Goal: Task Accomplishment & Management: Manage account settings

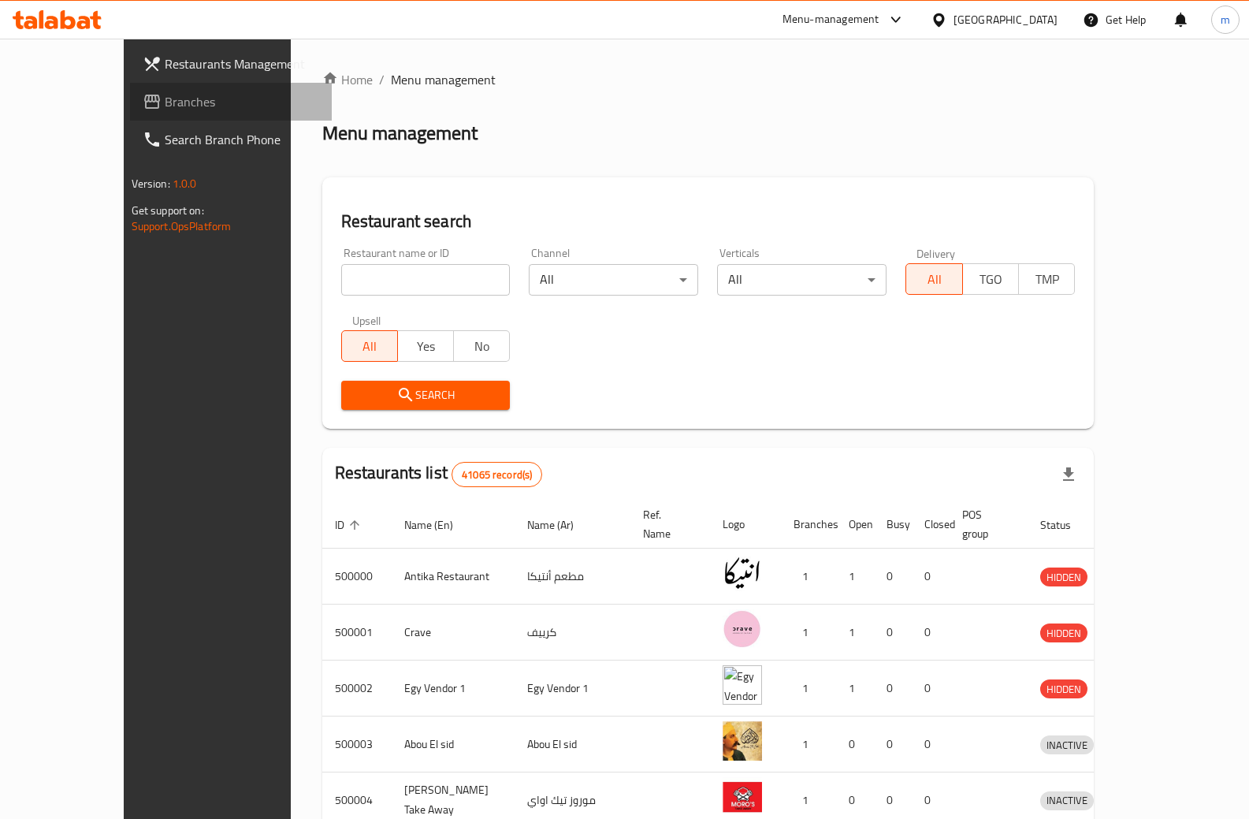
click at [165, 97] on span "Branches" at bounding box center [242, 101] width 155 height 19
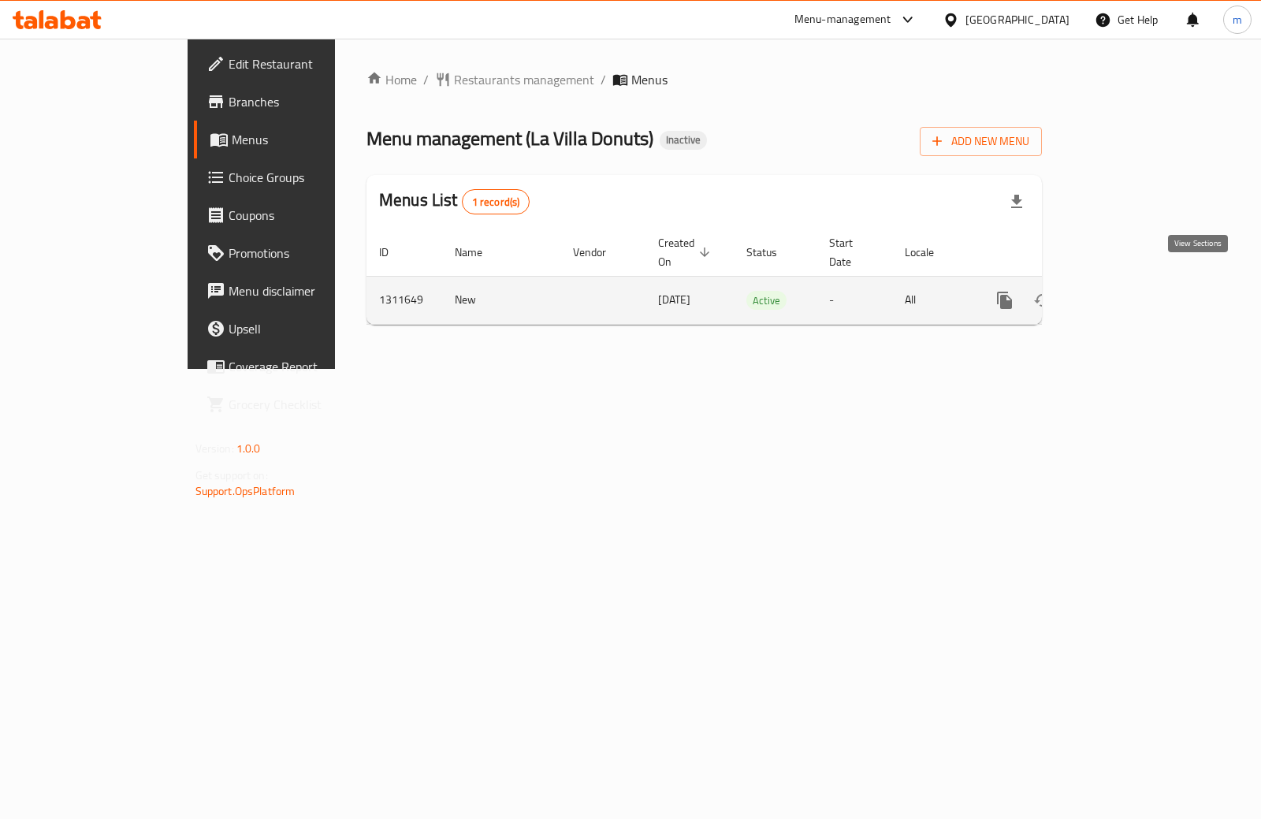
click at [1137, 283] on link "enhanced table" at bounding box center [1118, 300] width 38 height 38
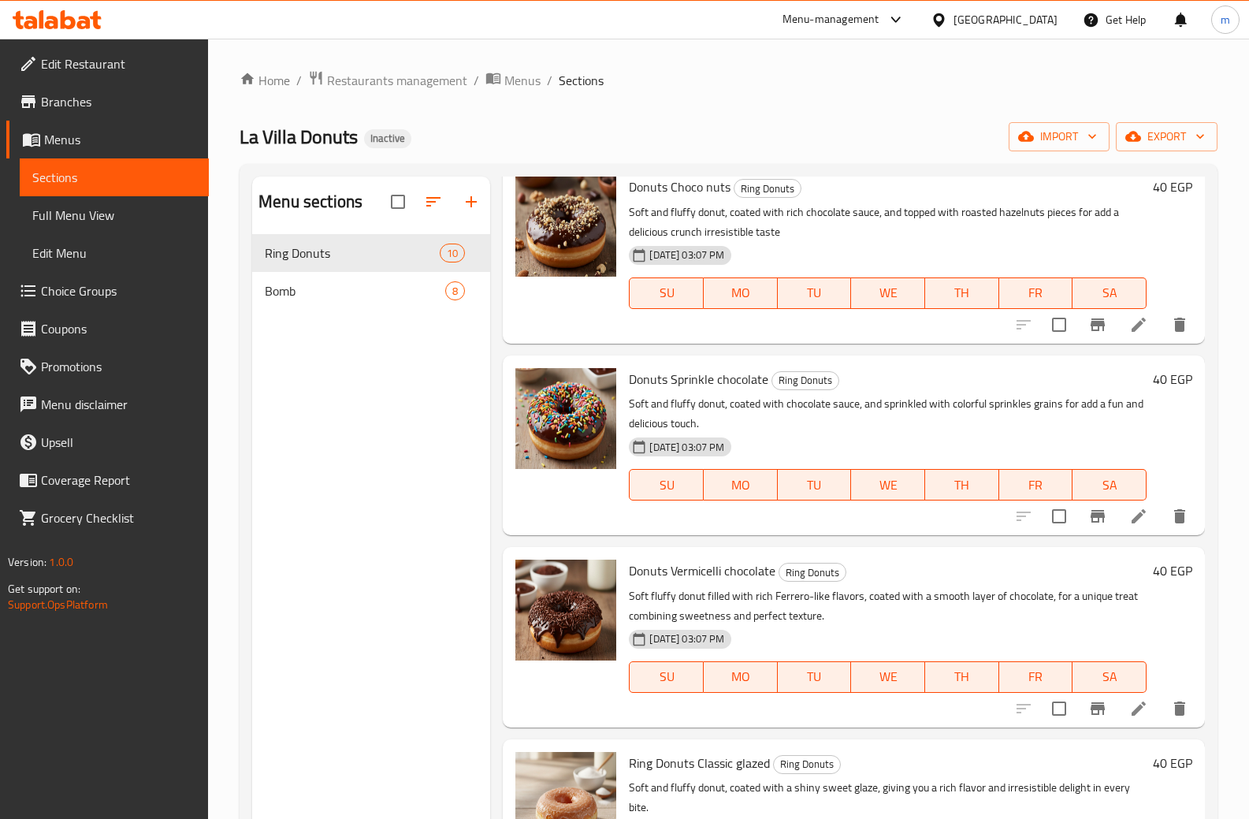
scroll to position [315, 0]
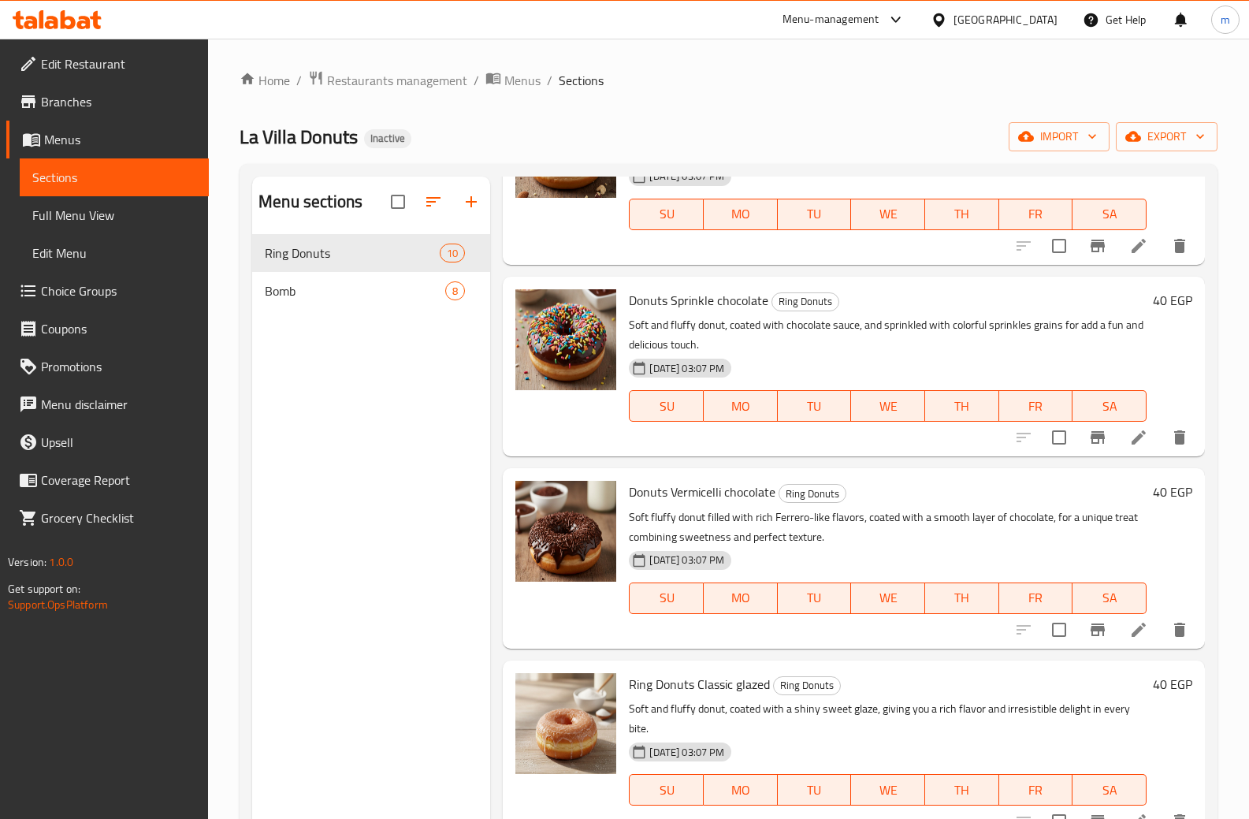
click at [96, 206] on span "Full Menu View" at bounding box center [114, 215] width 164 height 19
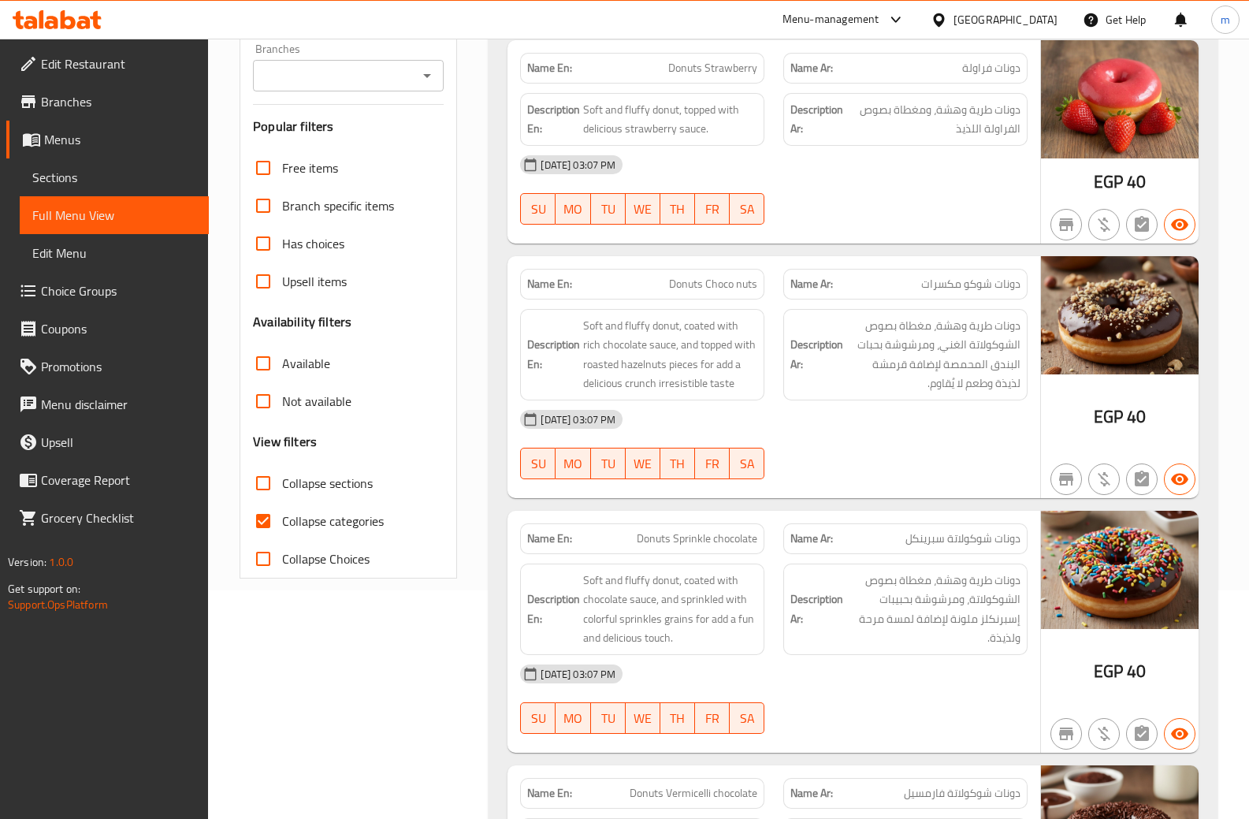
scroll to position [236, 0]
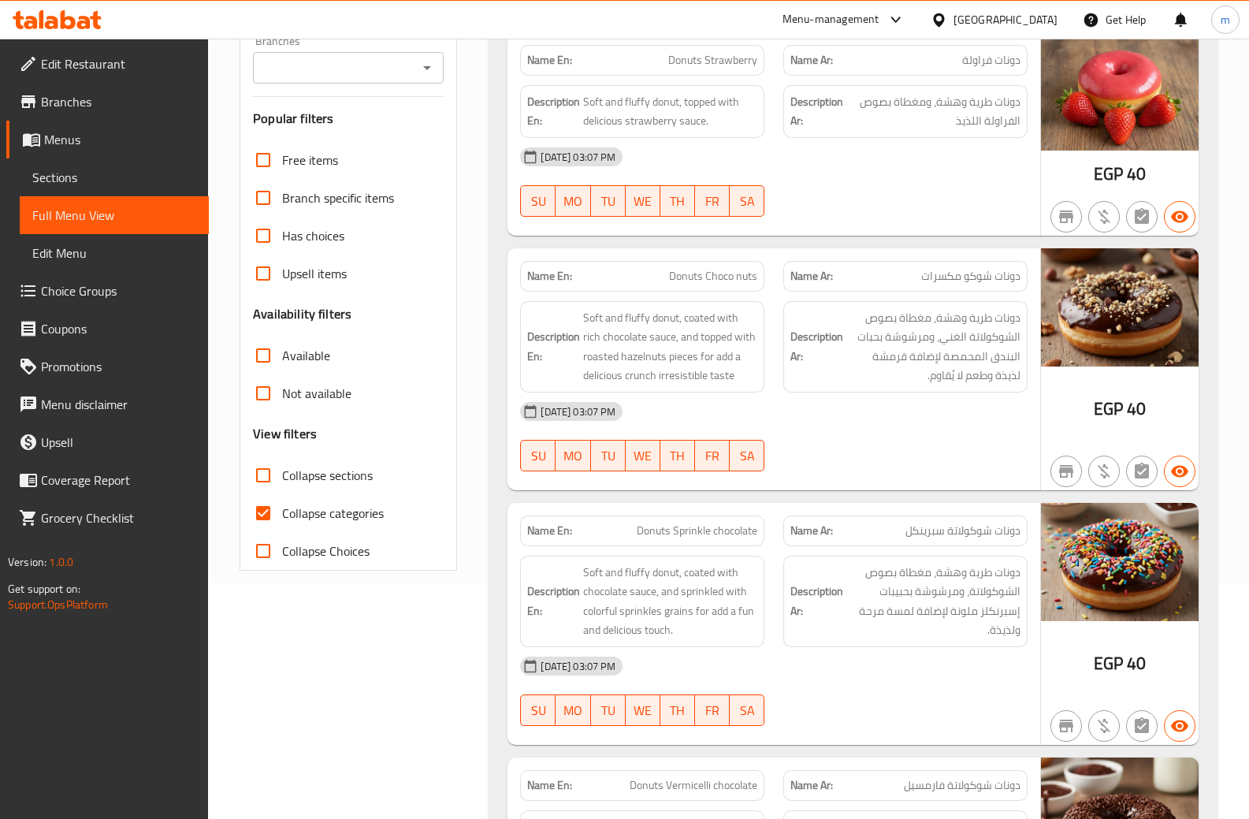
click at [261, 516] on input "Collapse categories" at bounding box center [263, 513] width 38 height 38
checkbox input "false"
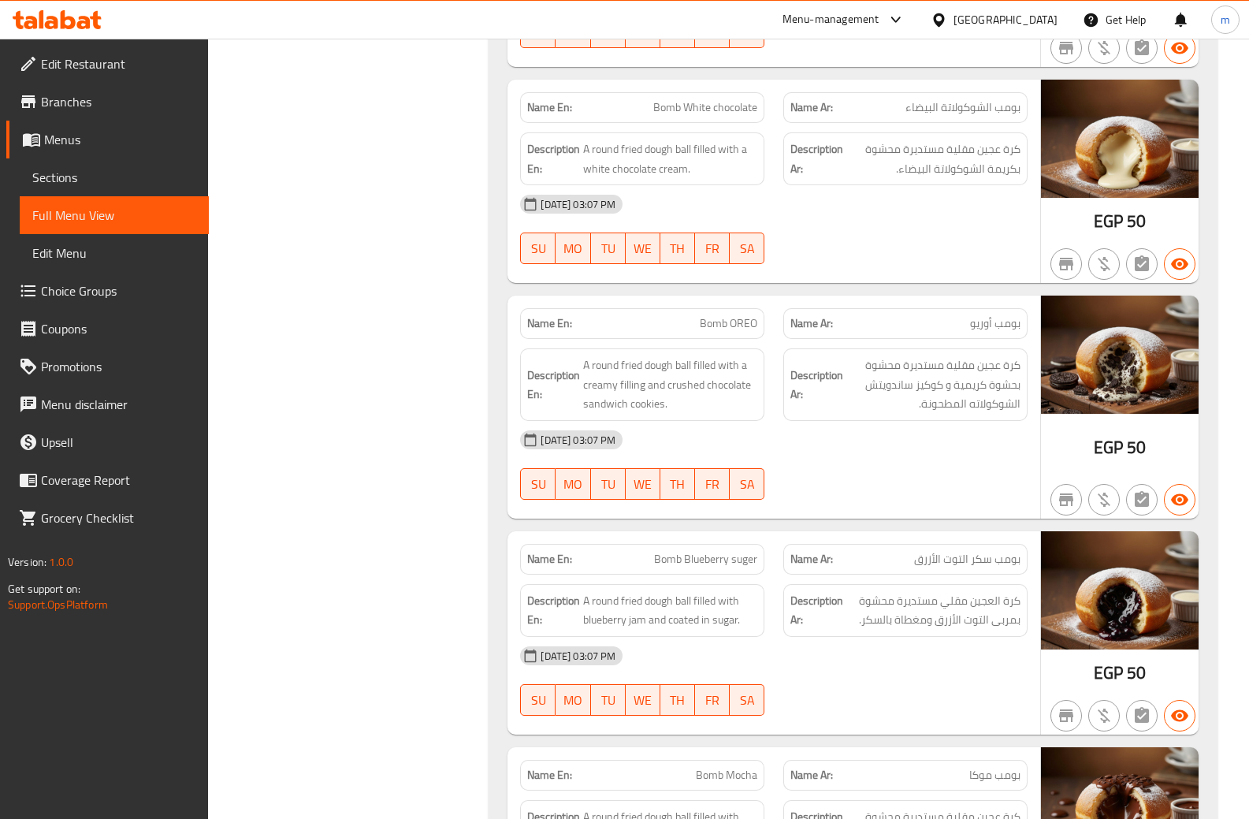
scroll to position [3625, 0]
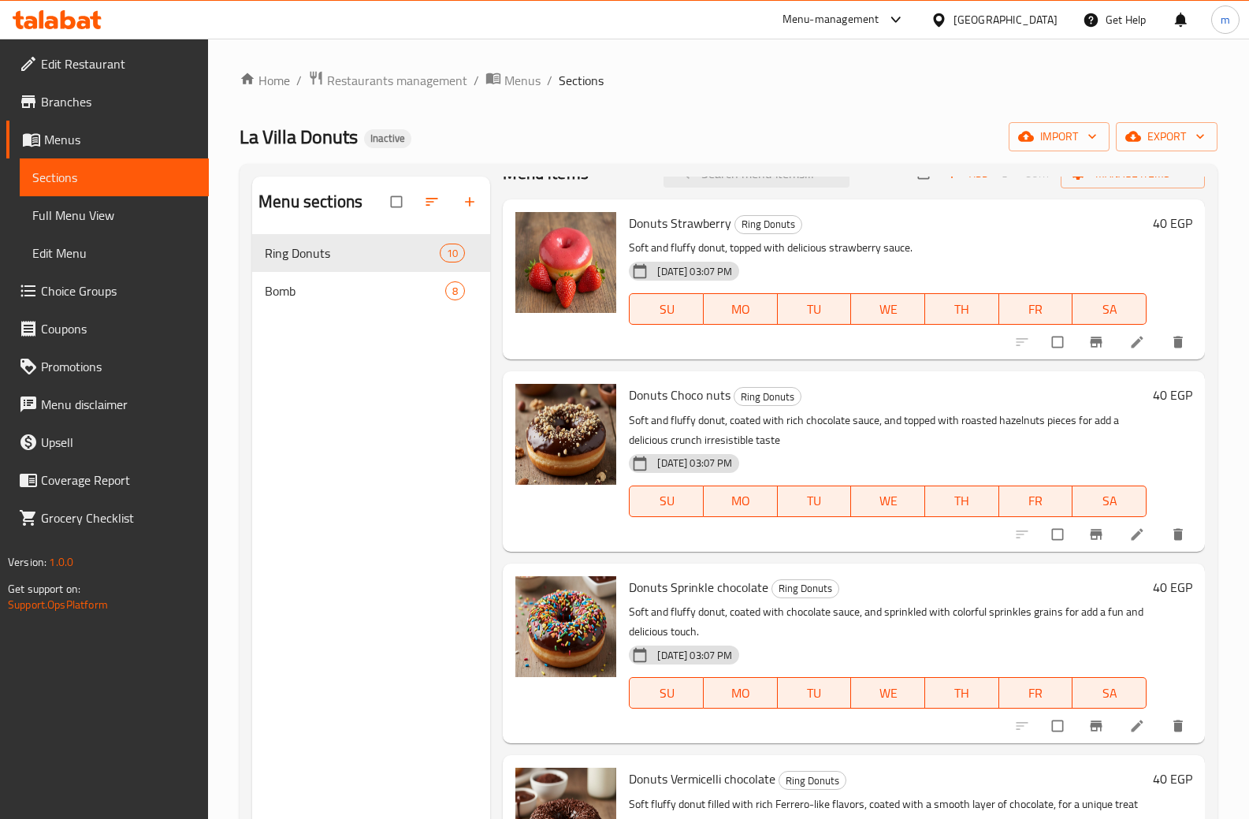
scroll to position [79, 0]
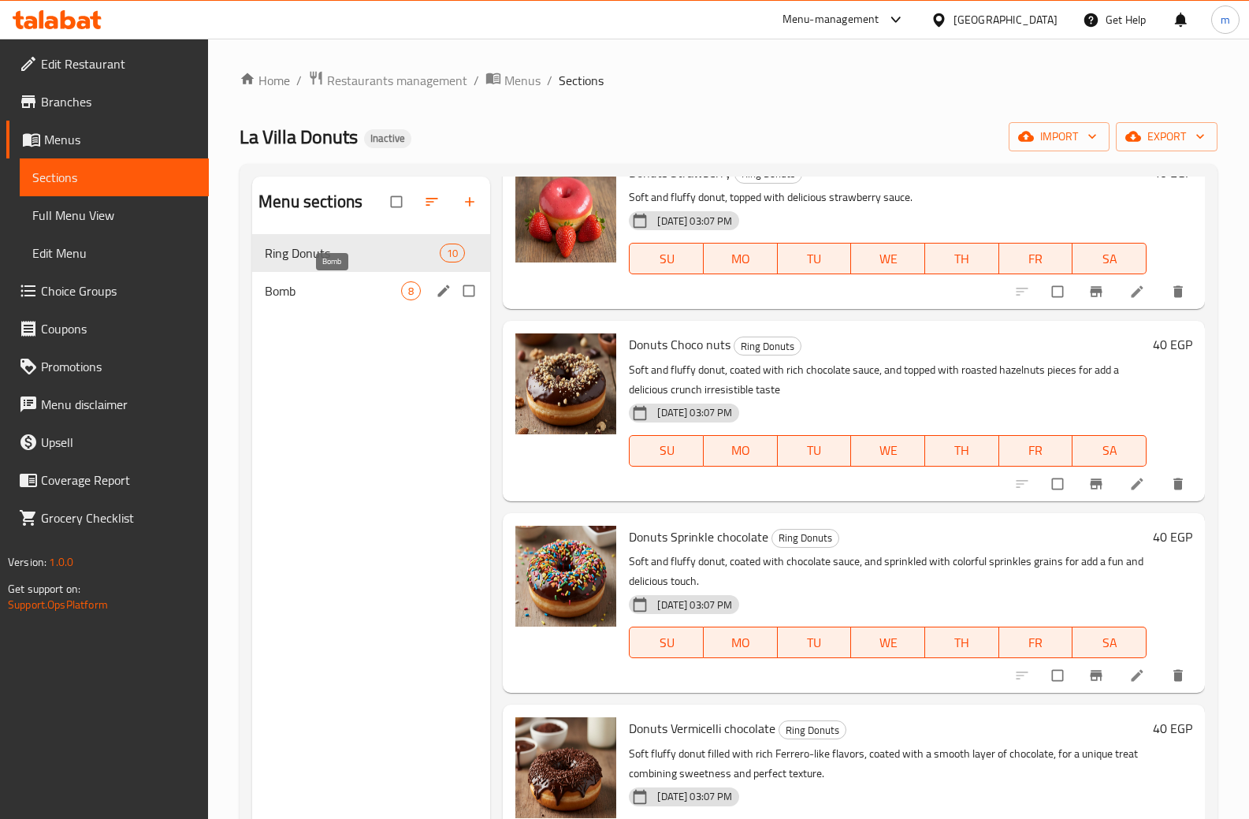
click at [332, 295] on span "Bomb" at bounding box center [333, 290] width 136 height 19
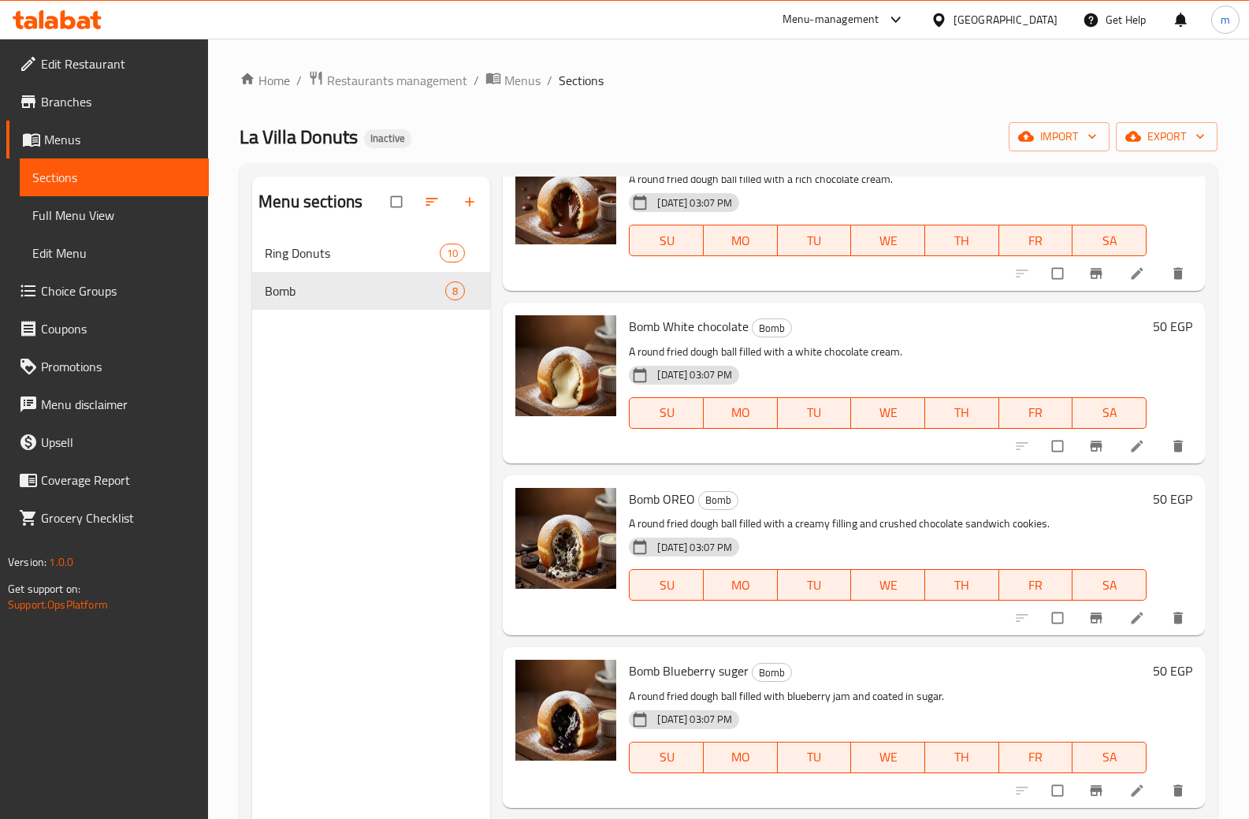
scroll to position [460, 0]
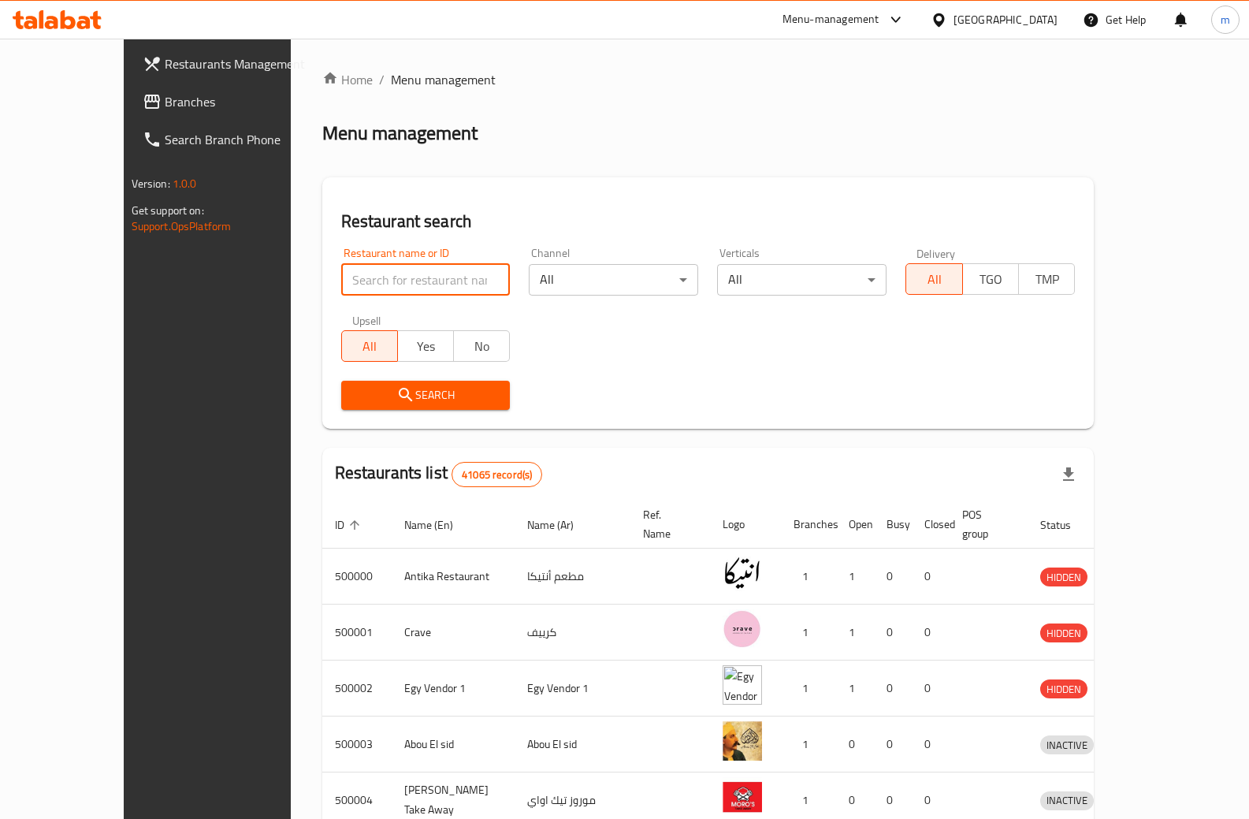
click at [427, 293] on input "search" at bounding box center [425, 280] width 169 height 32
click at [1043, 8] on div "[GEOGRAPHIC_DATA]" at bounding box center [994, 20] width 152 height 38
click at [1042, 8] on div "[GEOGRAPHIC_DATA]" at bounding box center [994, 20] width 152 height 38
click at [1046, 20] on div "[GEOGRAPHIC_DATA]" at bounding box center [1006, 19] width 104 height 17
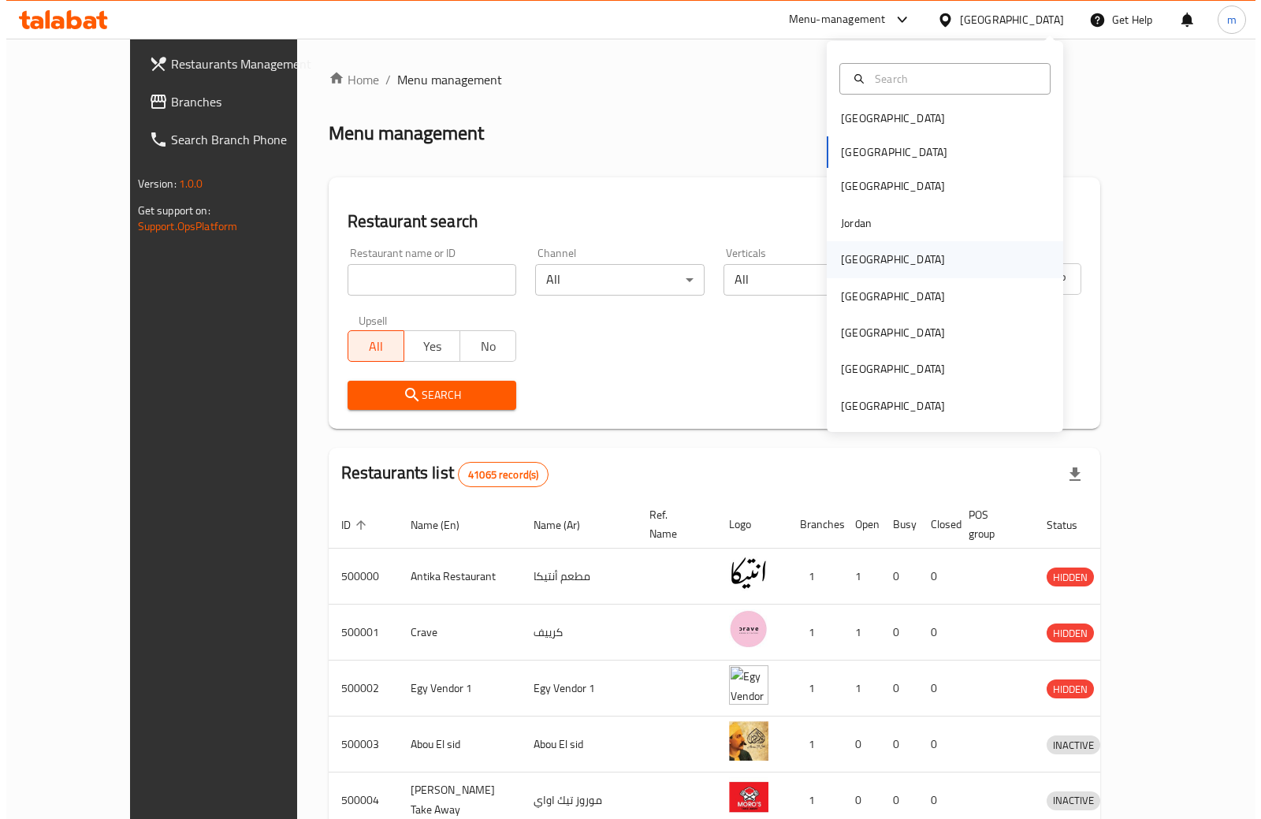
scroll to position [9, 0]
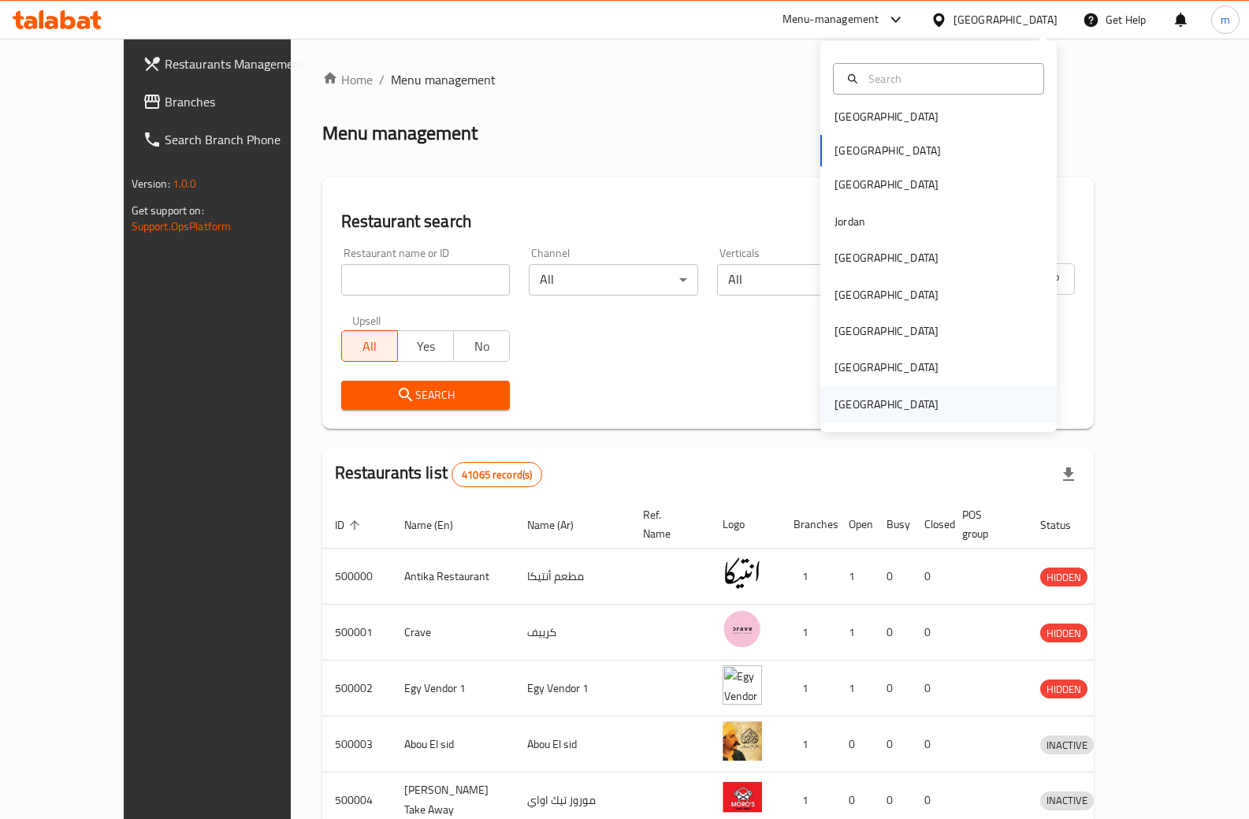
click at [882, 396] on div "[GEOGRAPHIC_DATA]" at bounding box center [887, 404] width 104 height 17
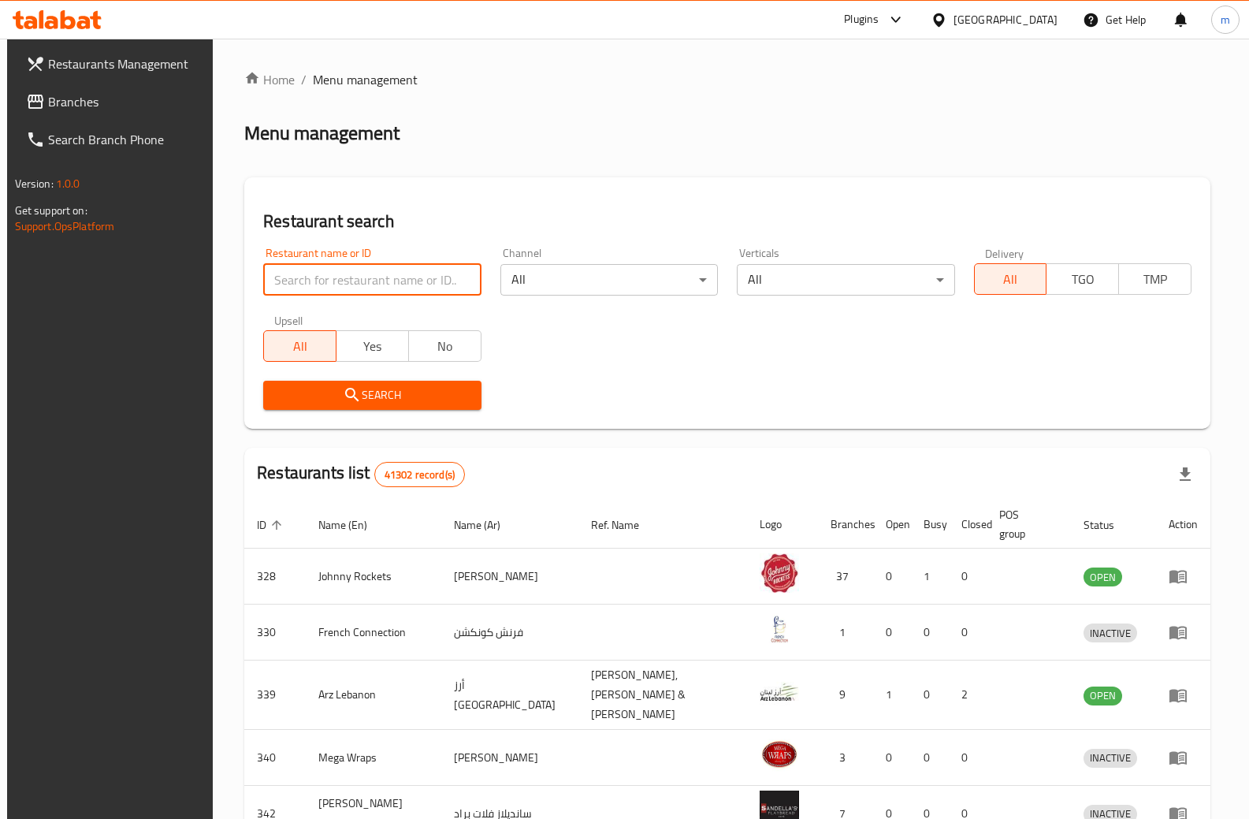
click at [379, 277] on input "search" at bounding box center [371, 280] width 217 height 32
paste input "28011"
type input "28011"
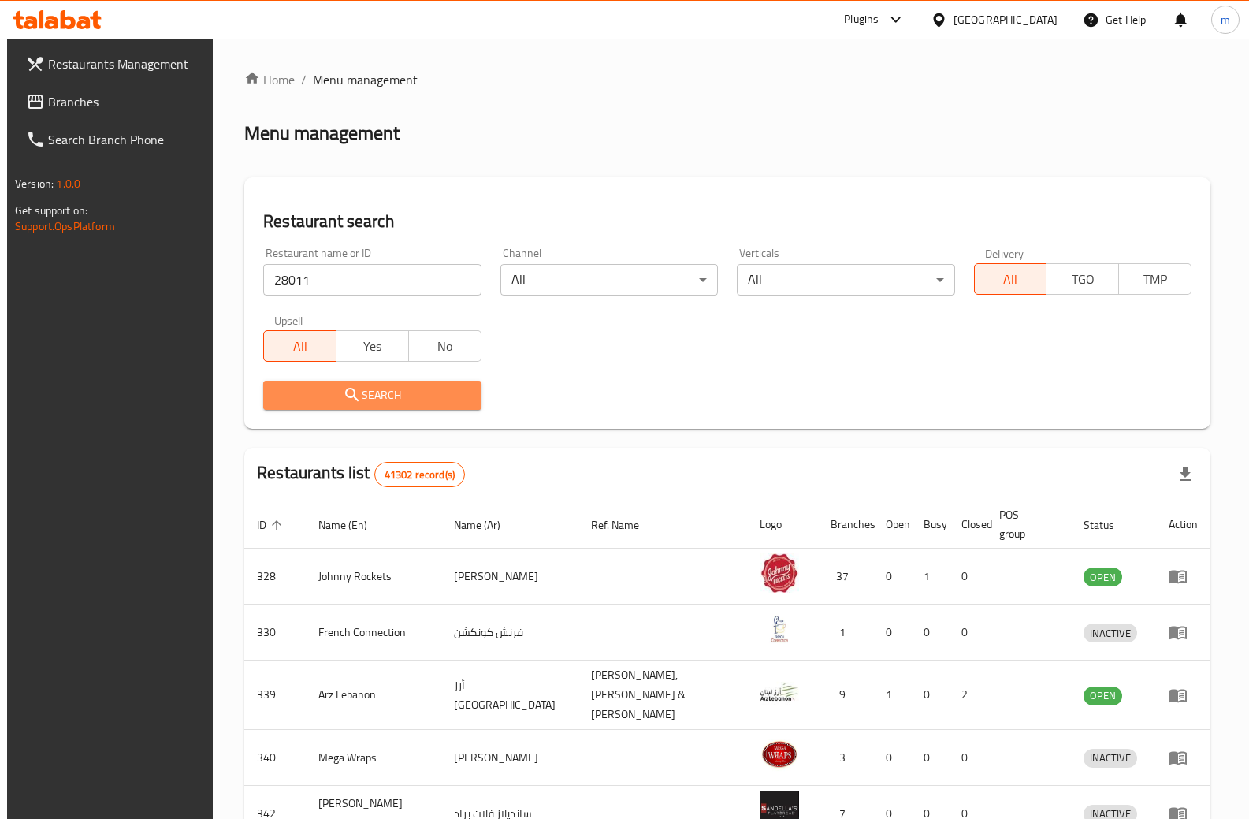
click at [399, 398] on span "Search" at bounding box center [372, 395] width 192 height 20
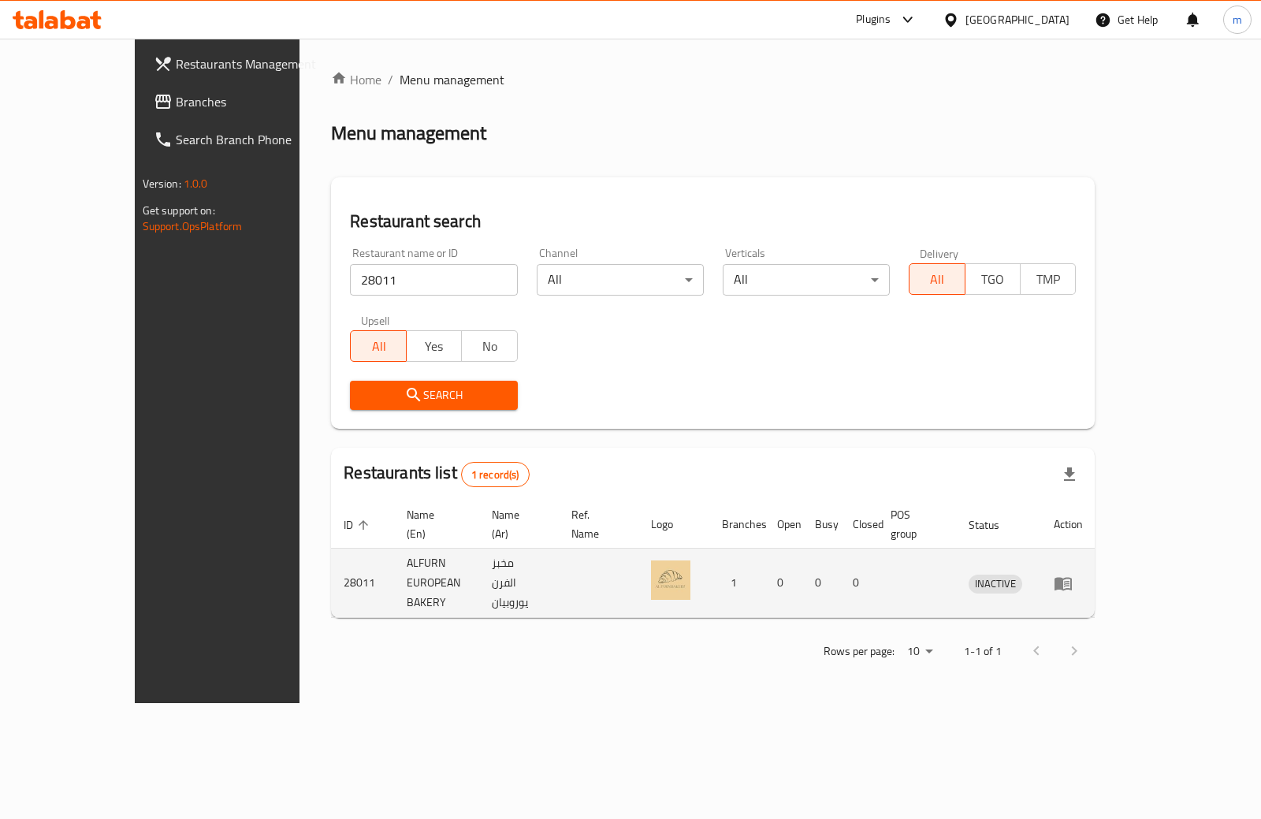
click at [559, 567] on td "مخبز الفرن يوروبيان" at bounding box center [519, 582] width 80 height 69
click at [394, 569] on td "ALFURN EUROPEAN BAKERY" at bounding box center [436, 582] width 85 height 69
click at [450, 567] on td "ALFURN EUROPEAN BAKERY" at bounding box center [436, 582] width 85 height 69
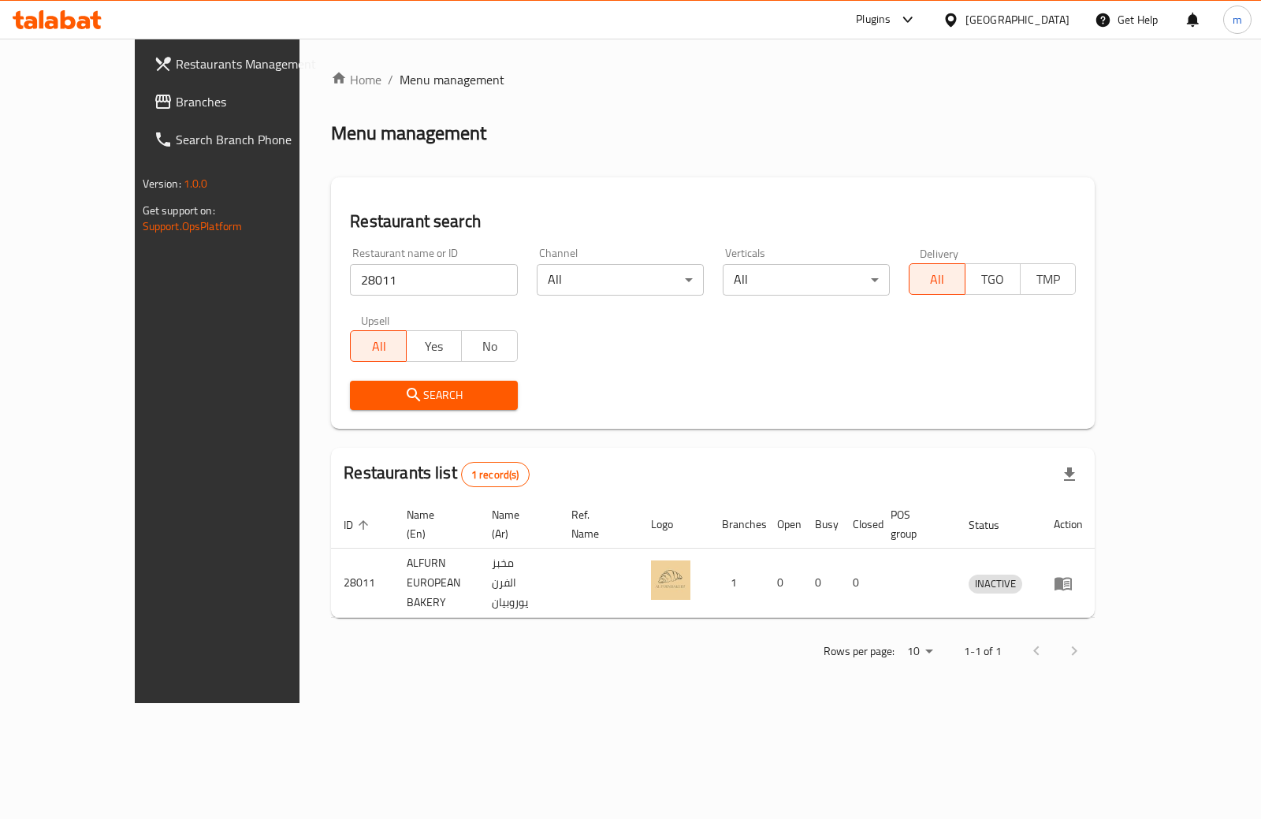
click at [1093, 632] on div at bounding box center [1055, 651] width 76 height 38
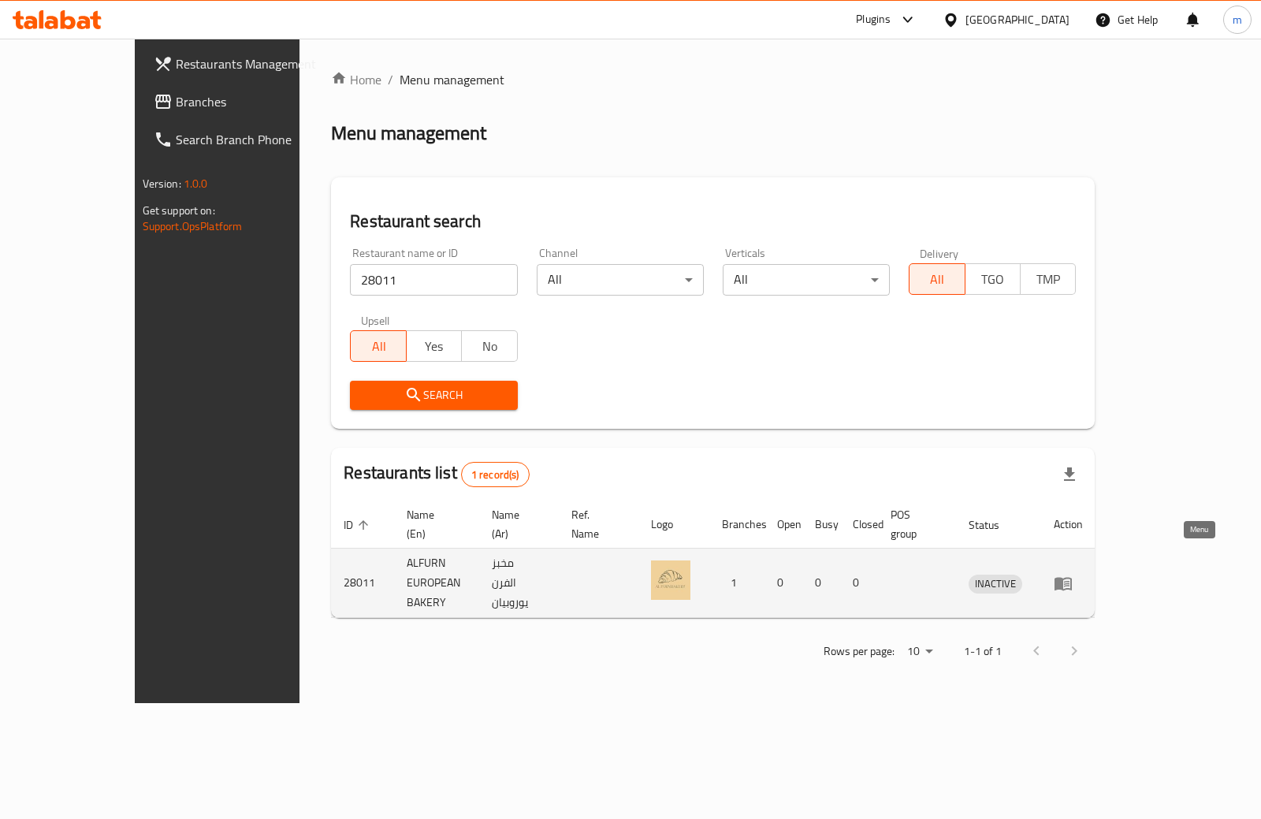
click at [1072, 574] on icon "enhanced table" at bounding box center [1063, 583] width 19 height 19
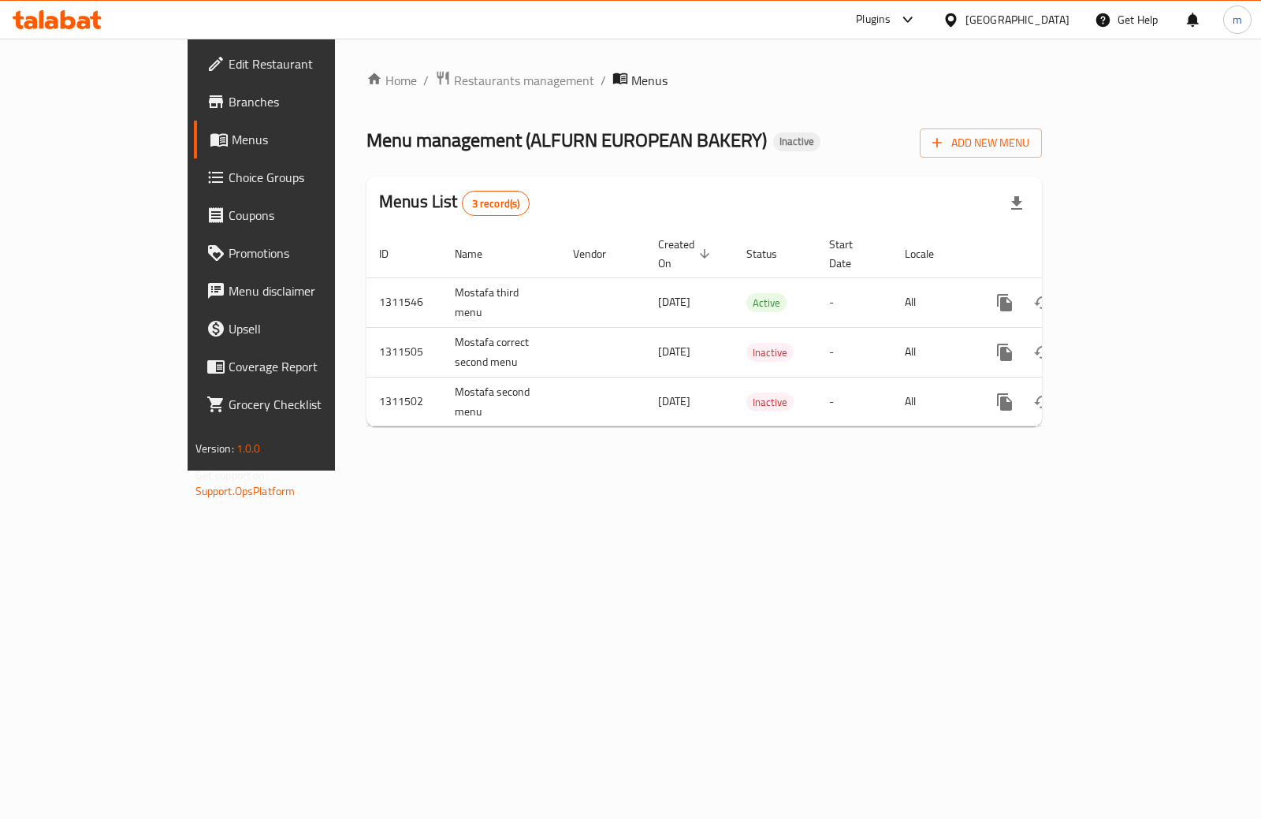
click at [229, 62] on span "Edit Restaurant" at bounding box center [307, 63] width 157 height 19
